Goal: Task Accomplishment & Management: Manage account settings

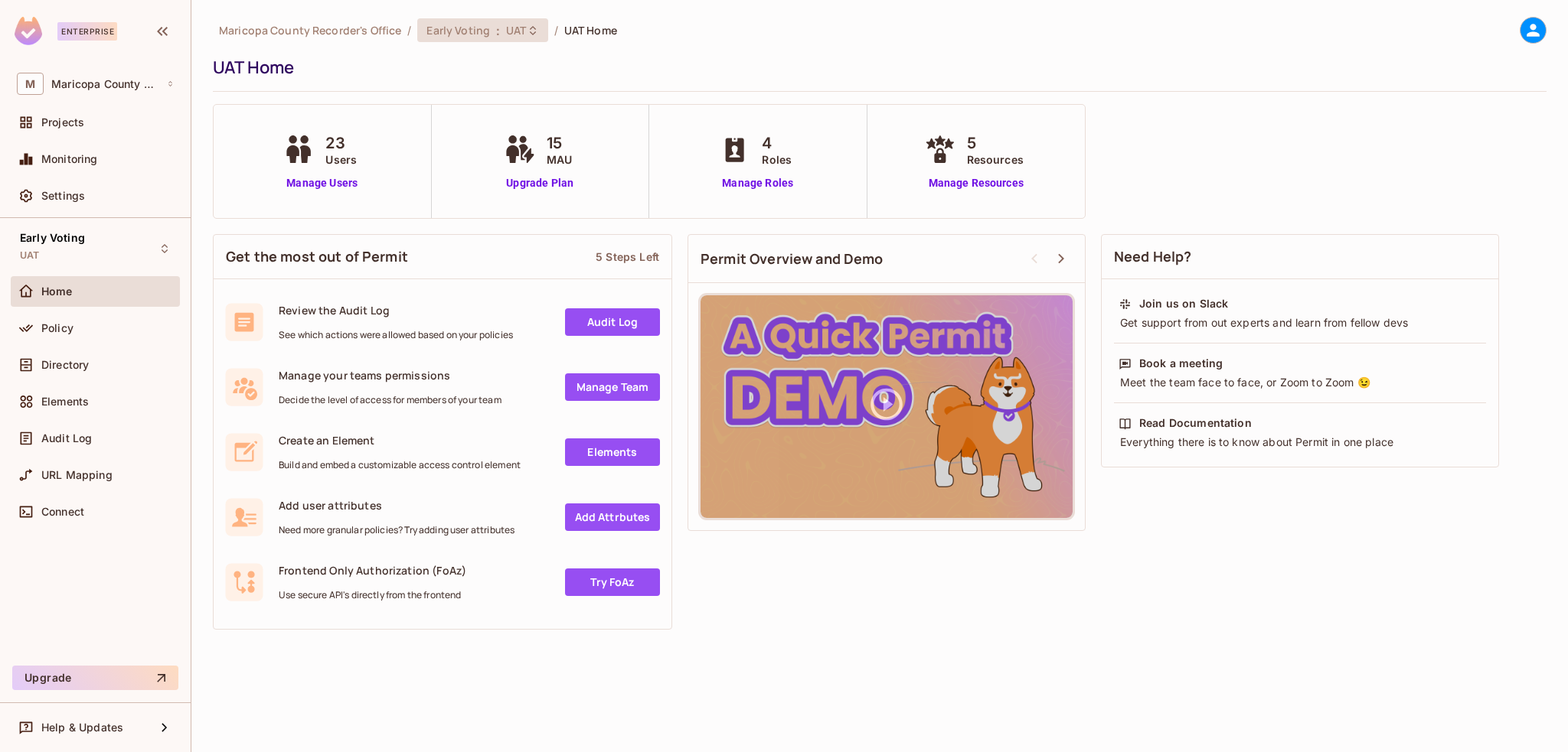
click at [489, 29] on div "Early Voting : UAT" at bounding box center [473, 30] width 94 height 15
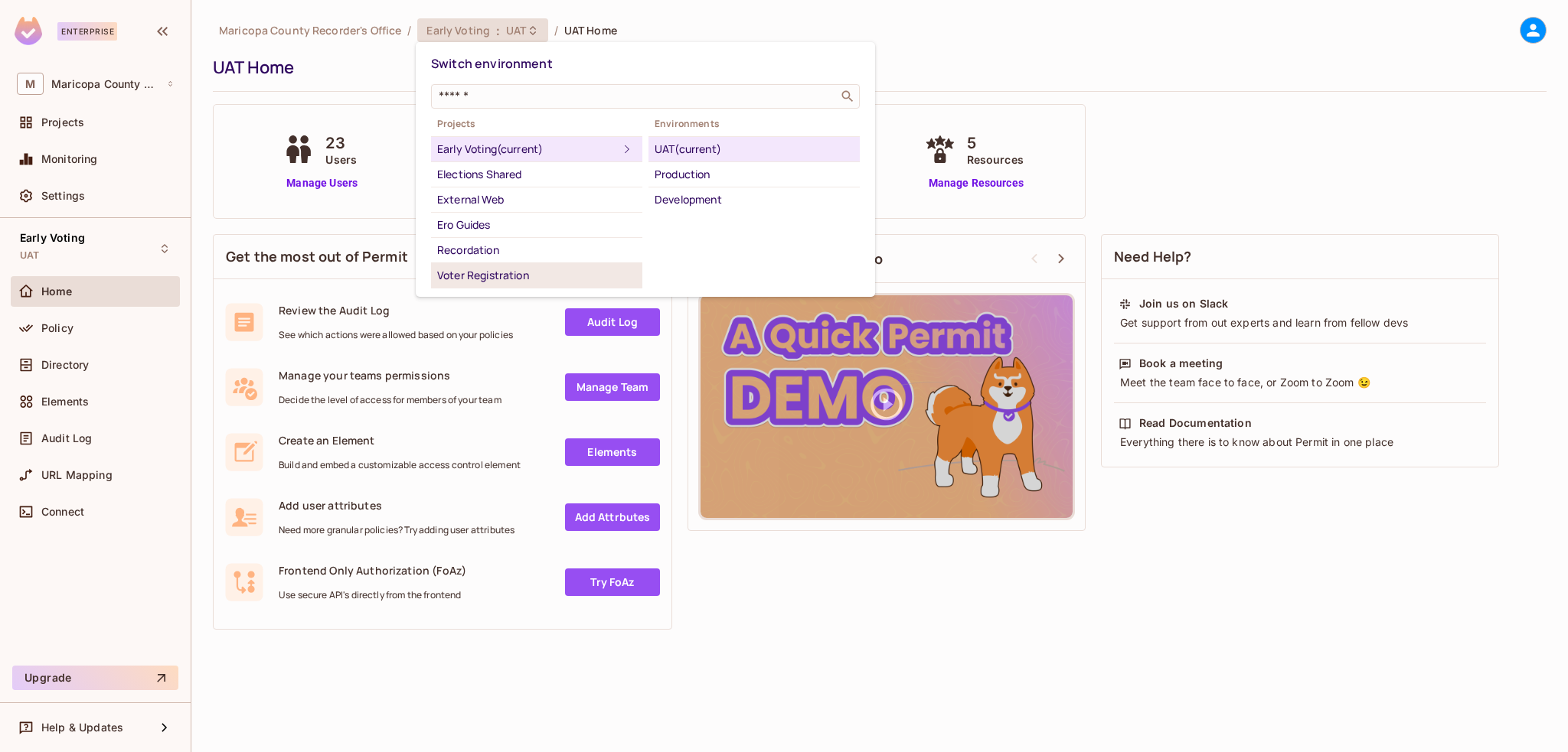
click at [536, 279] on div "Voter Registration" at bounding box center [536, 276] width 199 height 18
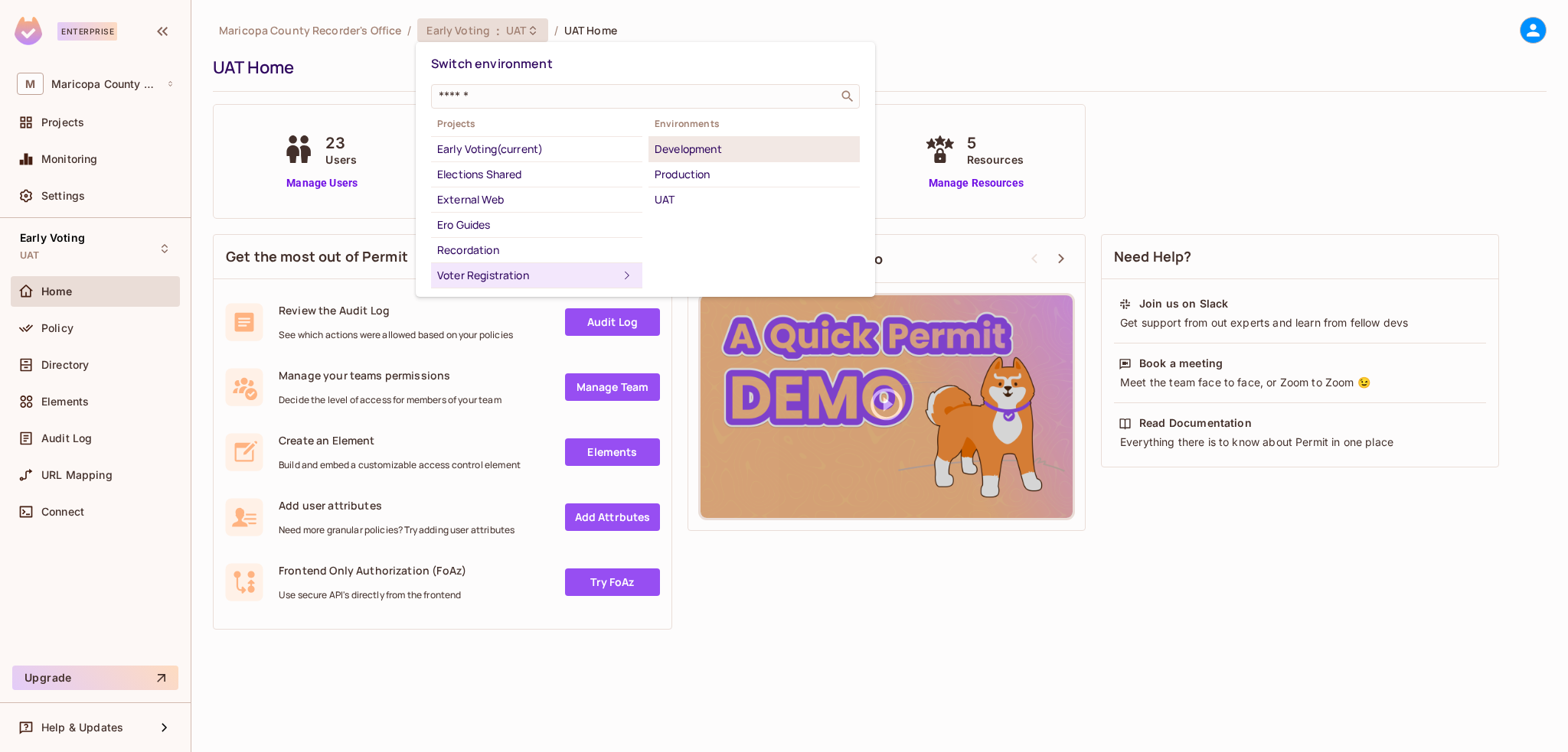
click at [717, 137] on li "Development" at bounding box center [754, 149] width 211 height 25
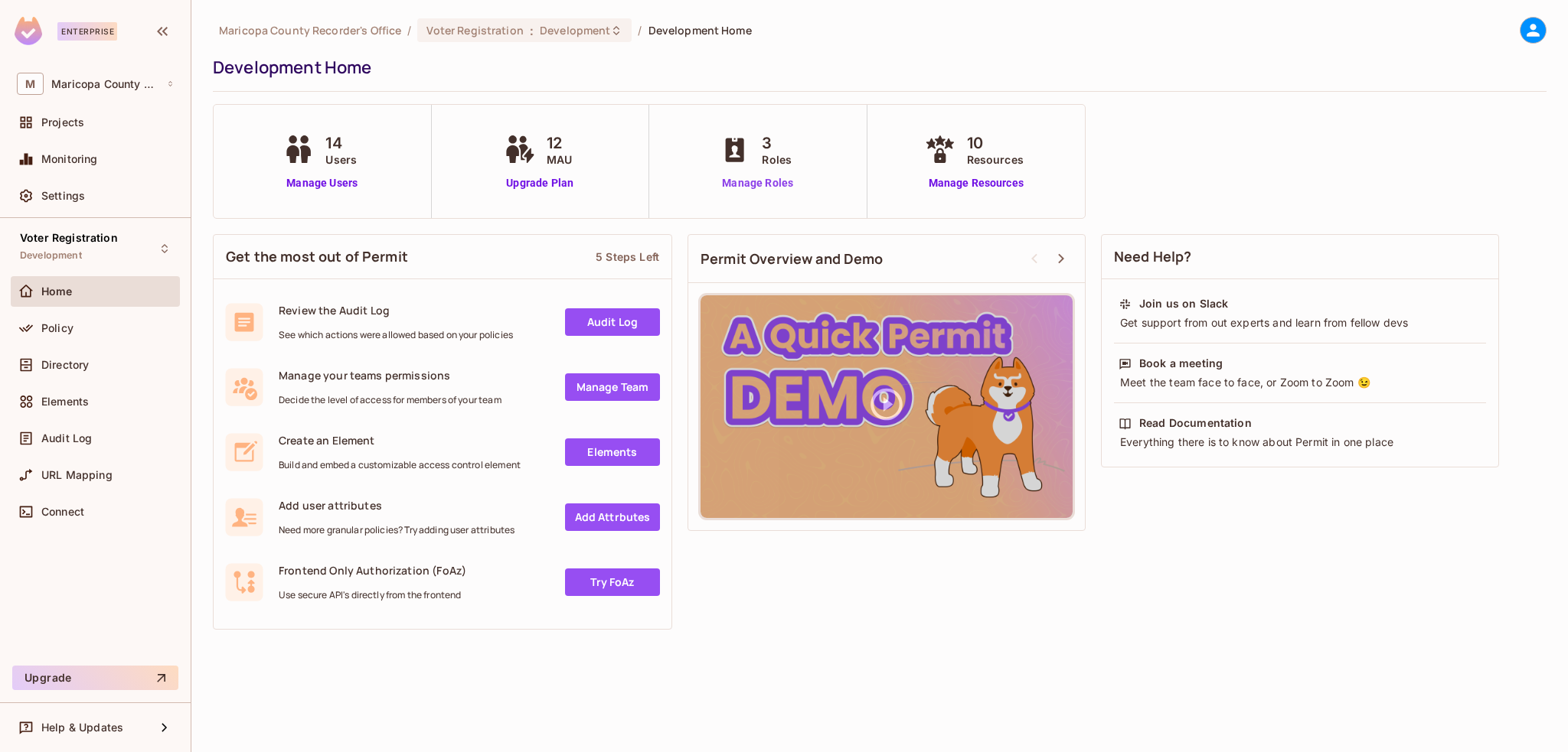
click at [765, 182] on link "Manage Roles" at bounding box center [758, 184] width 84 height 16
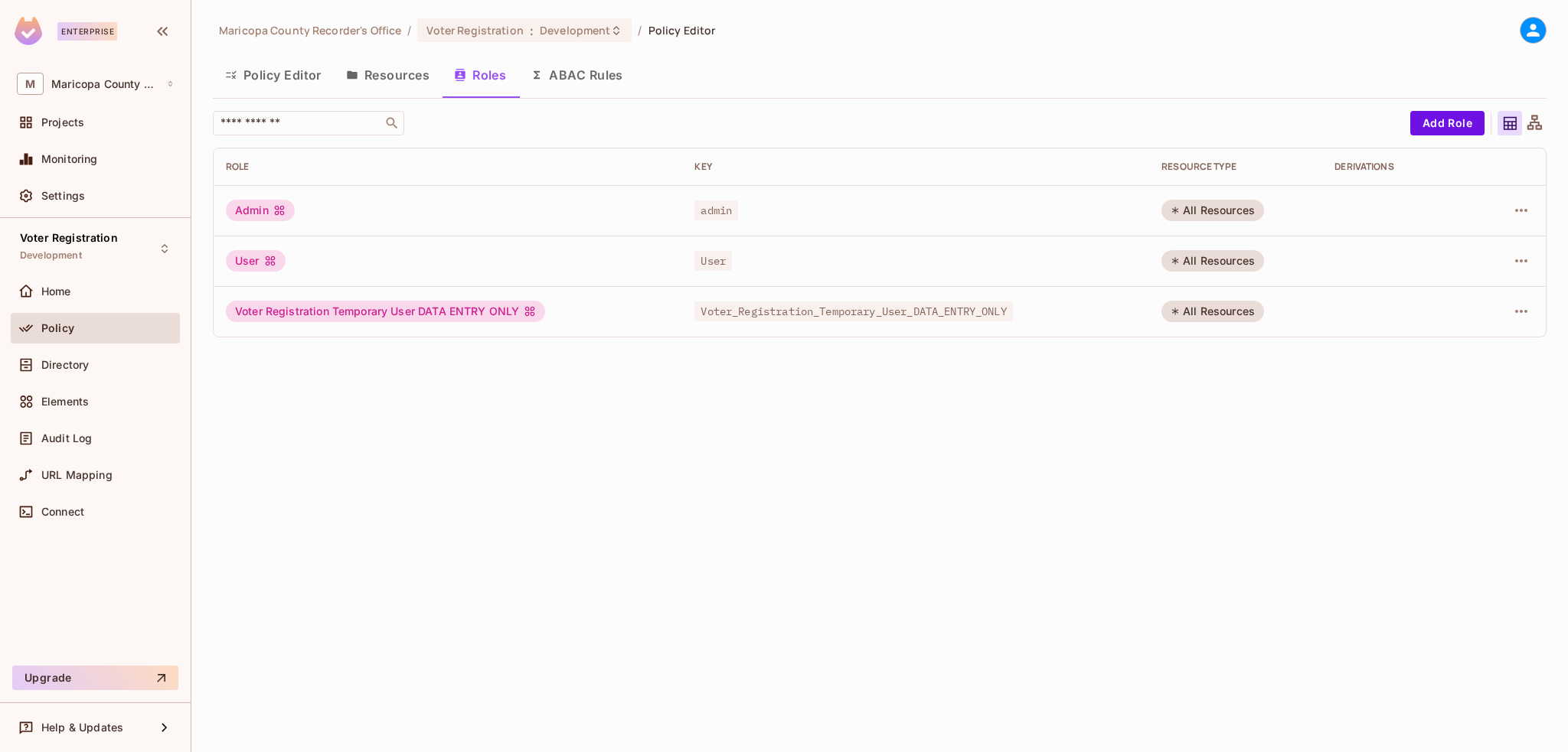
click at [358, 74] on button "Resources" at bounding box center [388, 75] width 108 height 38
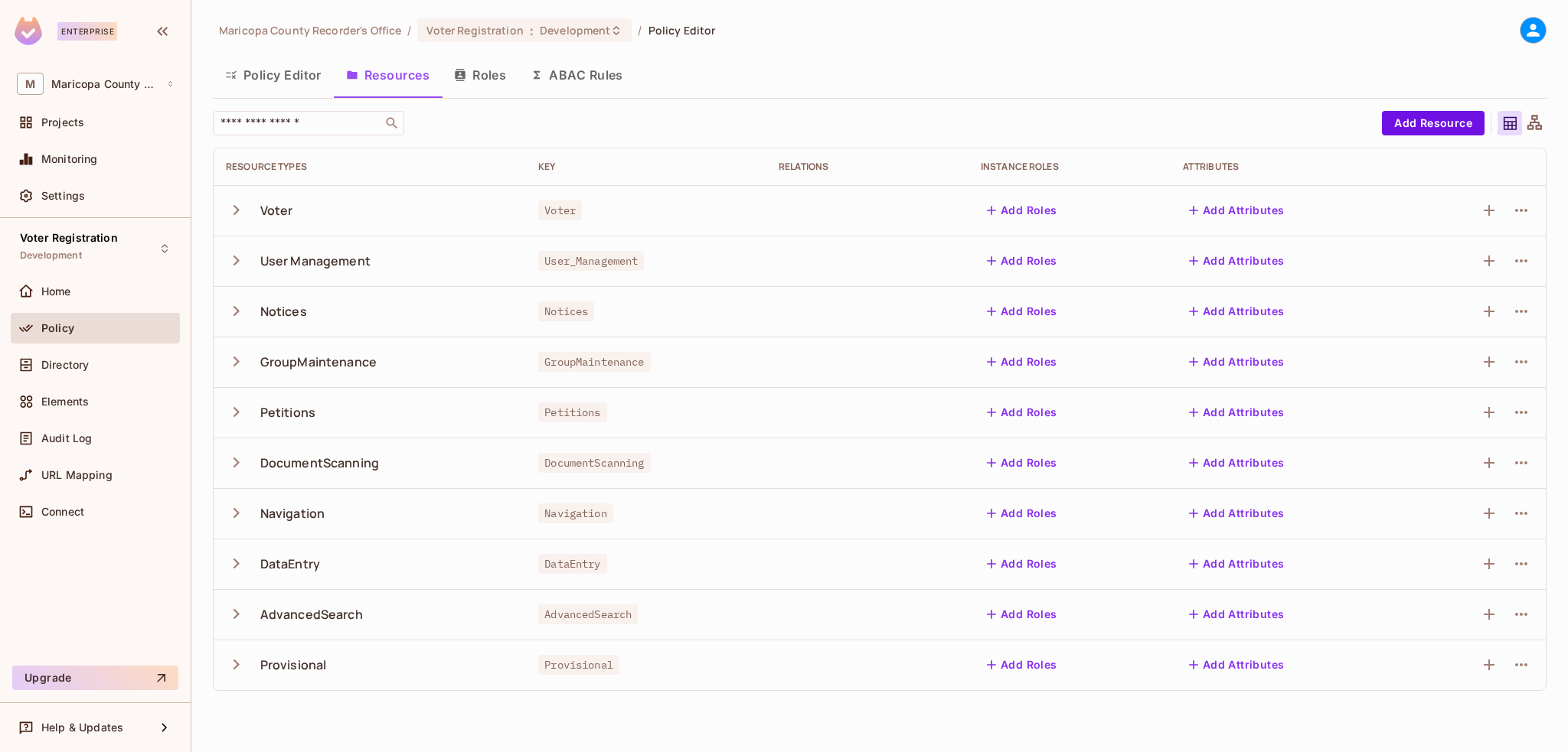
click at [588, 68] on button "ABAC Rules" at bounding box center [576, 75] width 117 height 38
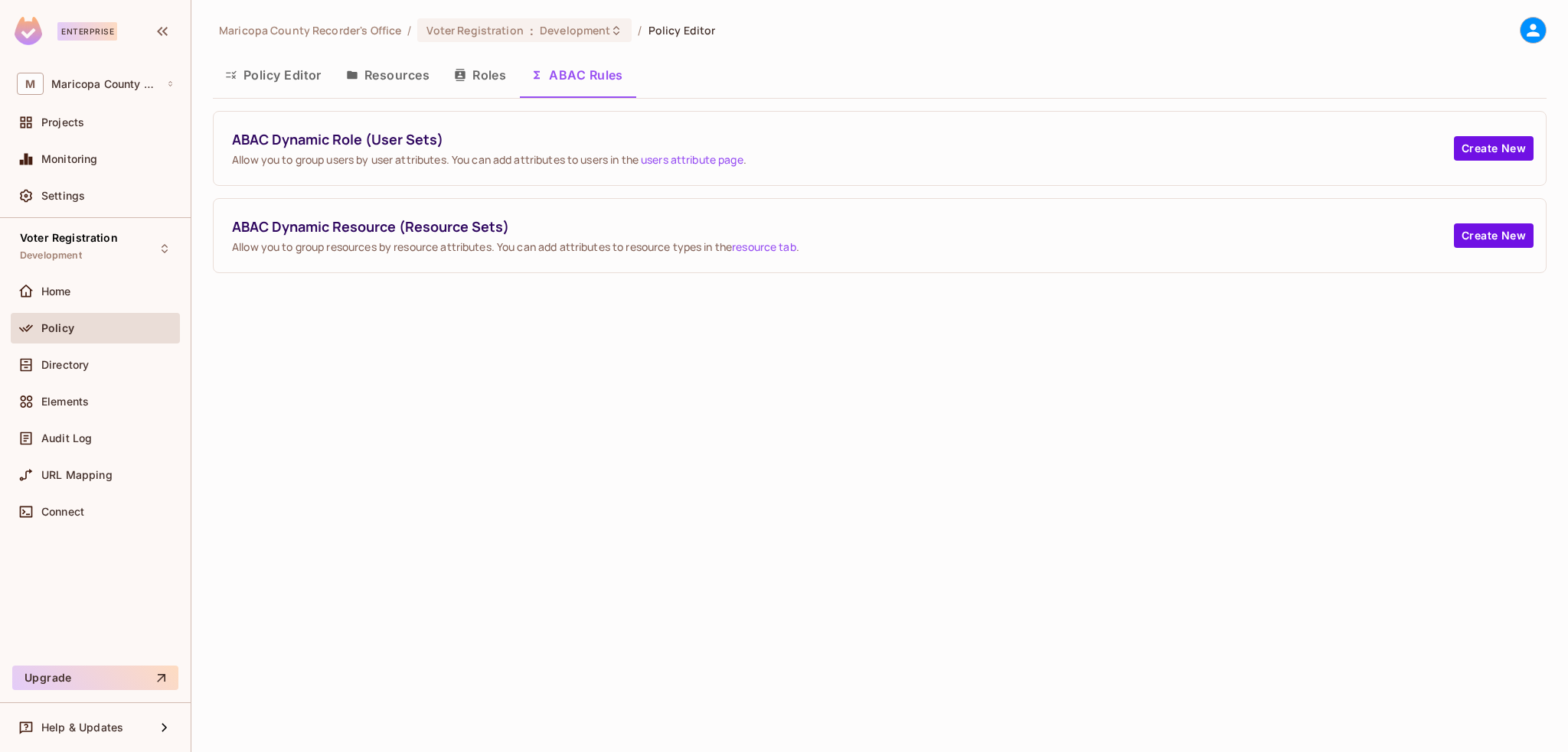
click at [300, 72] on button "Policy Editor" at bounding box center [273, 75] width 121 height 38
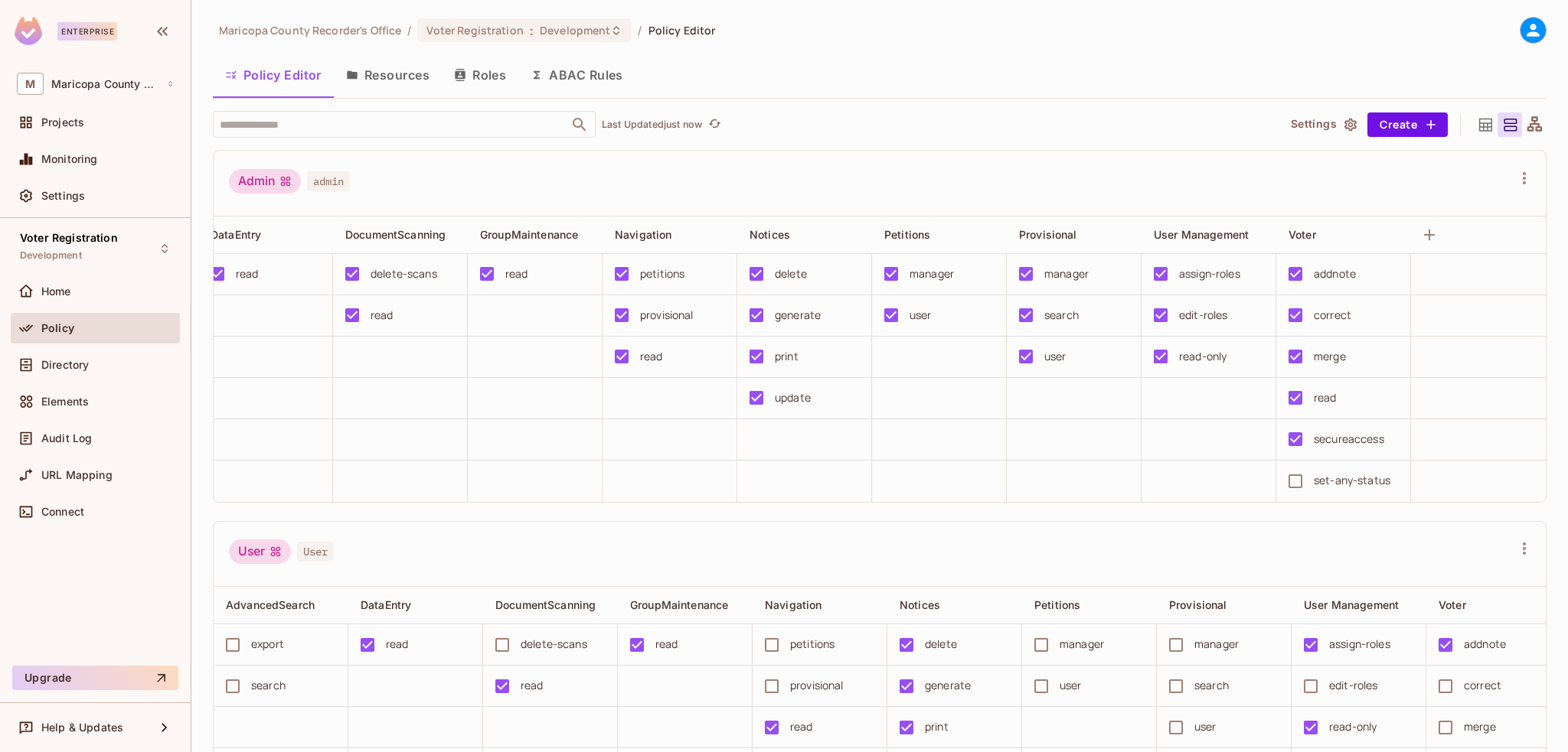
scroll to position [0, 172]
click at [1505, 728] on button "Save Changes" at bounding box center [1508, 728] width 94 height 25
click at [1516, 724] on button "Save Changes" at bounding box center [1508, 728] width 94 height 25
